Goal: Information Seeking & Learning: Compare options

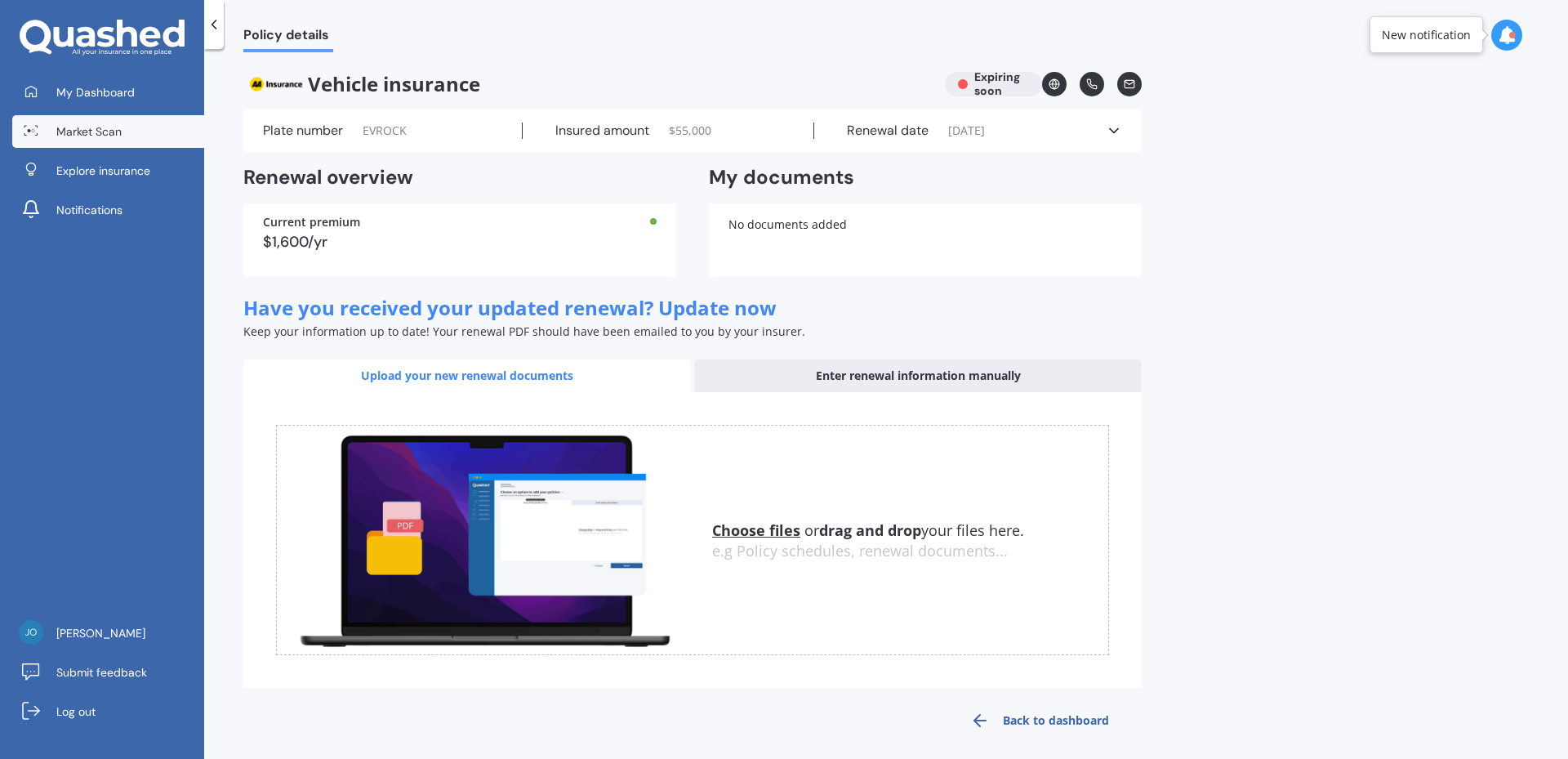
click at [105, 134] on span "Market Scan" at bounding box center [89, 132] width 66 height 17
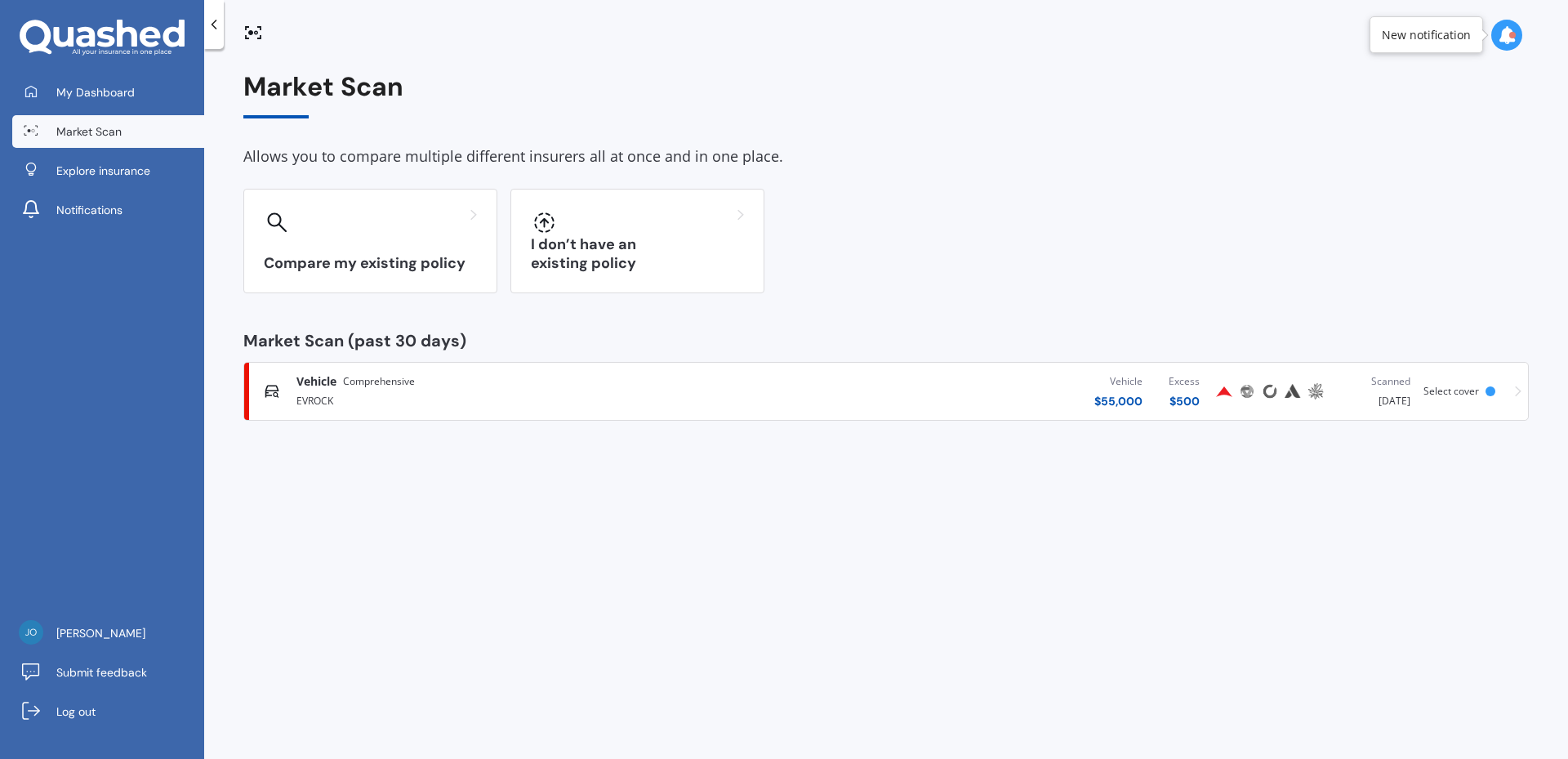
click at [986, 394] on div "Vehicle $ 55,000 Excess $ 500" at bounding box center [976, 391] width 475 height 49
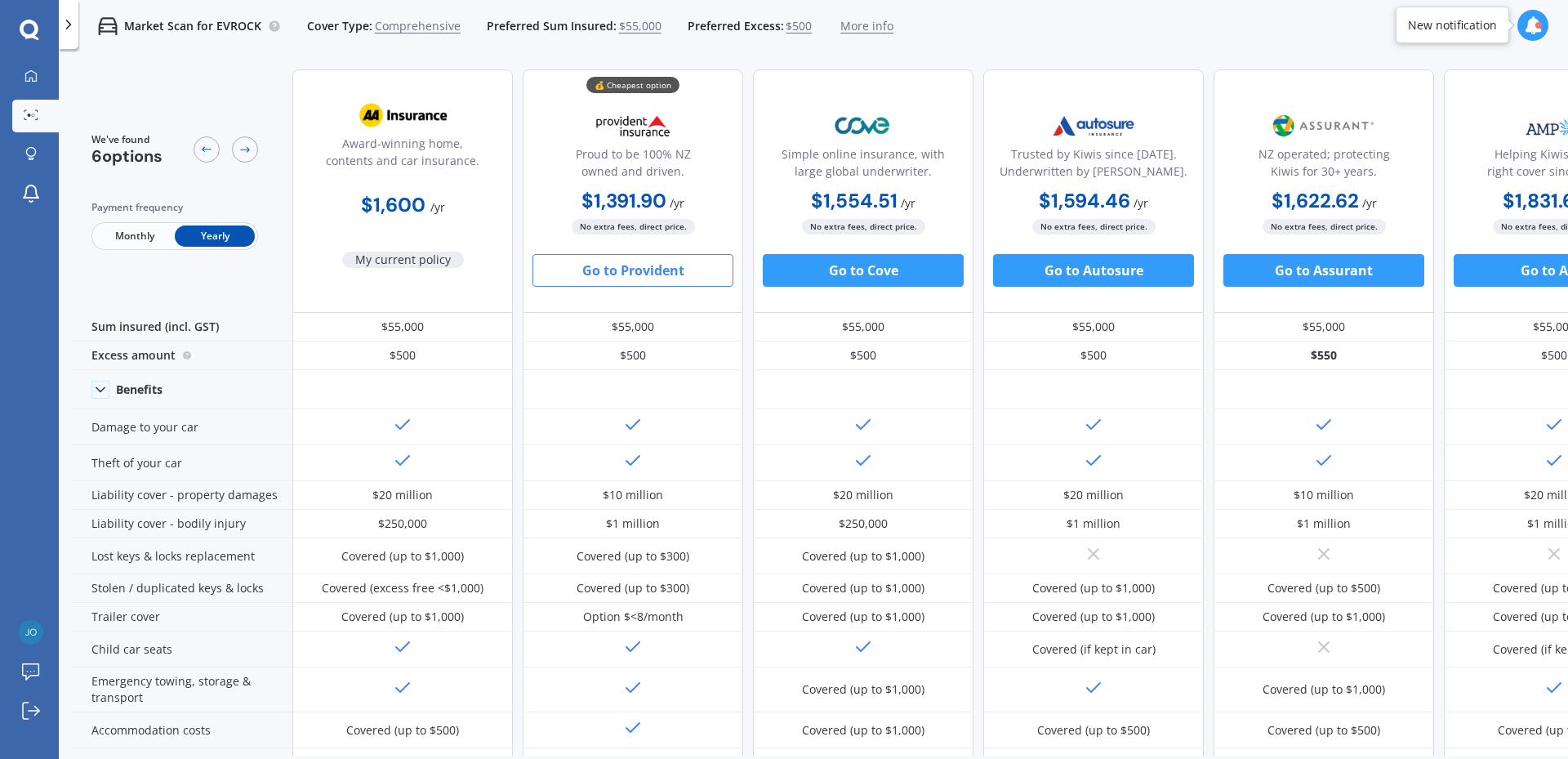
click at [638, 28] on span "$55,000" at bounding box center [640, 27] width 42 height 17
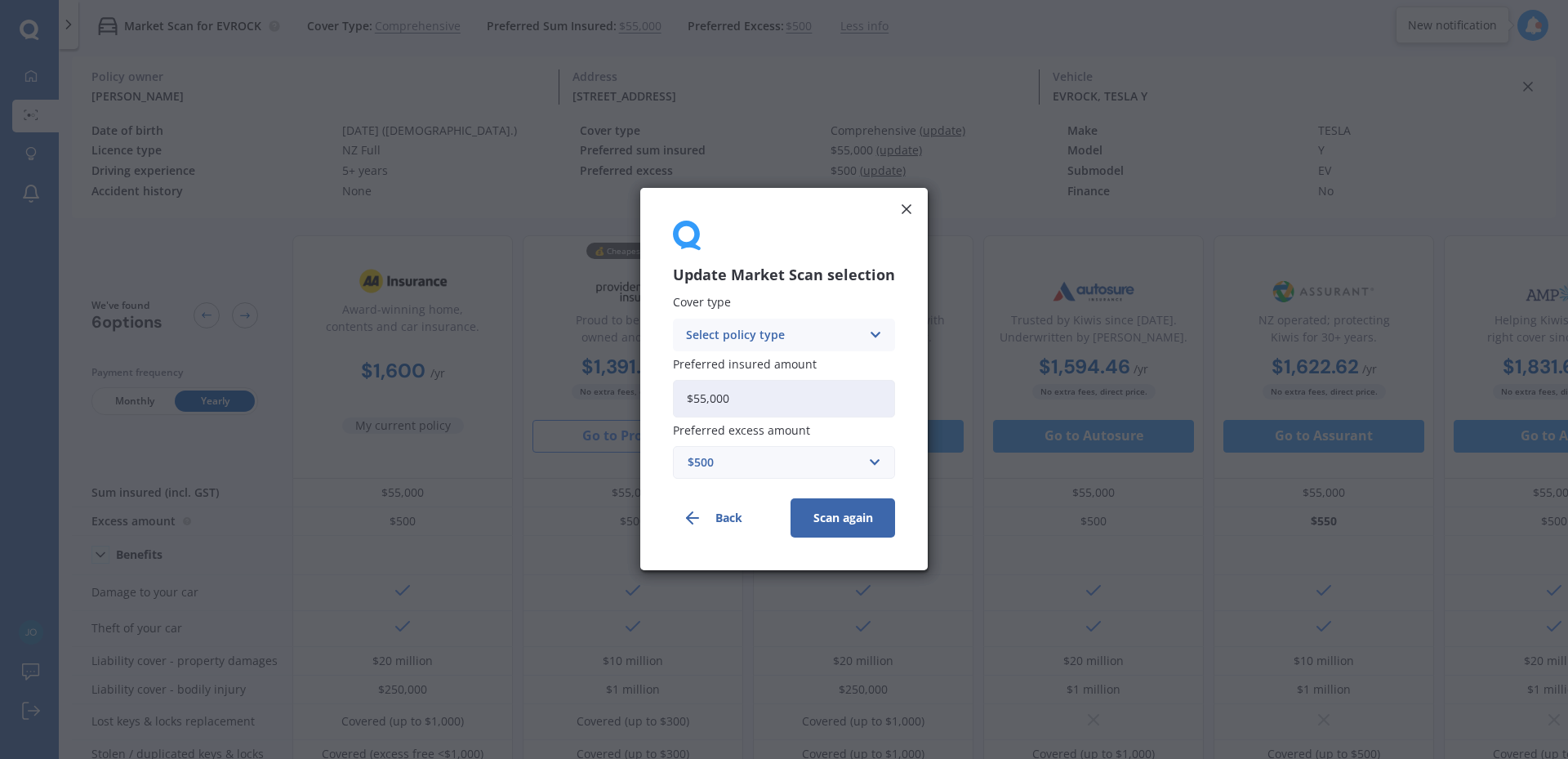
click at [707, 399] on input "$55,000" at bounding box center [784, 398] width 222 height 37
type input "$50,000"
click at [836, 514] on button "Scan again" at bounding box center [843, 518] width 105 height 39
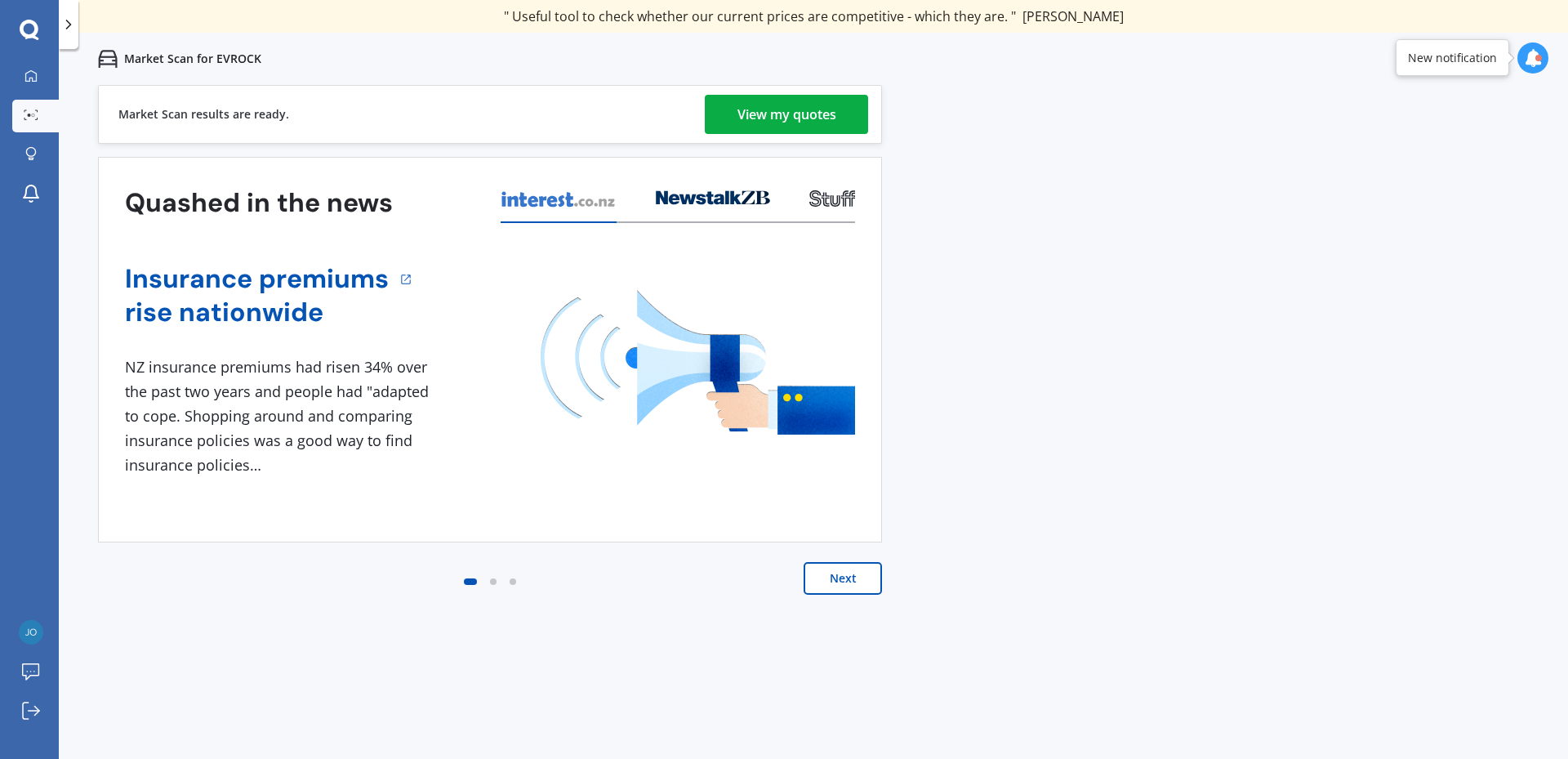
click at [793, 120] on div "View my quotes" at bounding box center [786, 114] width 99 height 39
